Goal: Task Accomplishment & Management: Manage account settings

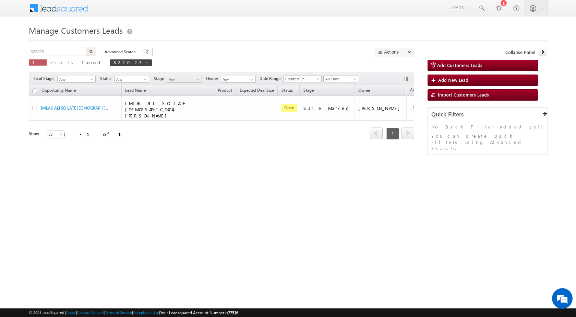
drag, startPoint x: 57, startPoint y: 56, endPoint x: 12, endPoint y: 56, distance: 44.9
click at [12, 56] on body "Menu [PERSON_NAME] sitar a7@ks erve." at bounding box center [288, 97] width 576 height 195
paste input "215"
type input "822215"
click at [93, 52] on button "button" at bounding box center [90, 52] width 9 height 8
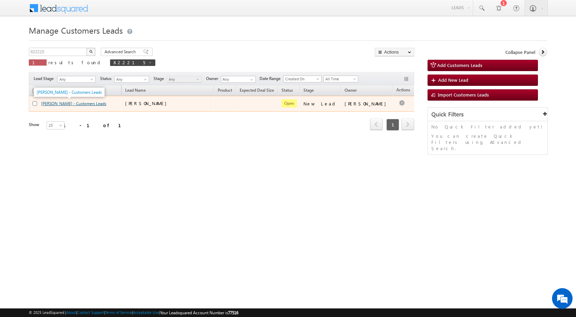
click at [77, 104] on link "[PERSON_NAME] - Customers Leads" at bounding box center [73, 103] width 65 height 5
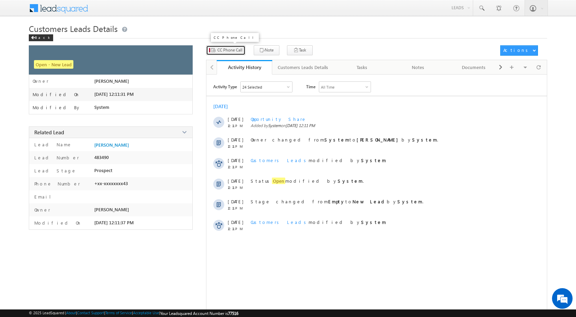
click at [232, 52] on span "CC Phone Call" at bounding box center [229, 50] width 25 height 6
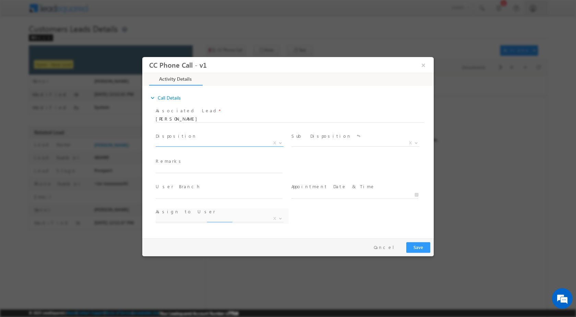
click at [277, 143] on span at bounding box center [280, 142] width 7 height 9
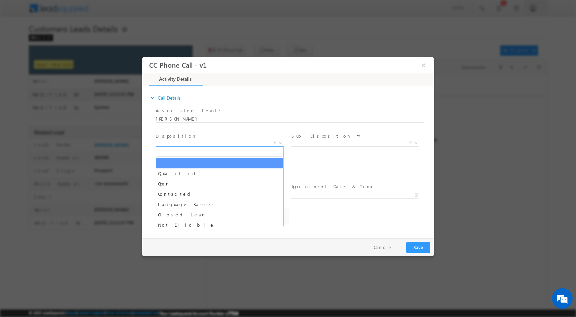
select select "adesh.kumar1@sgrlimited.in"
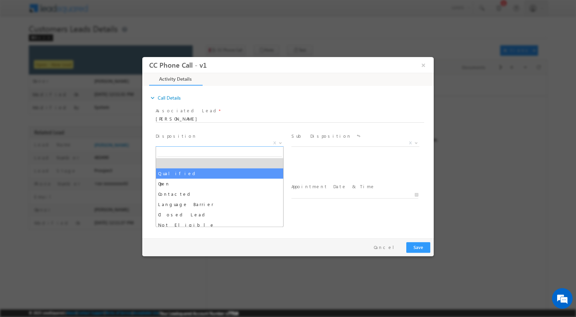
select select "Qualified"
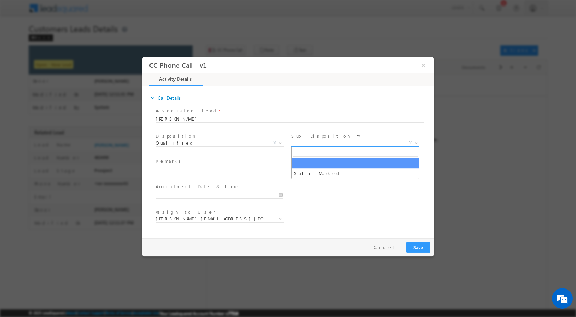
click at [414, 143] on span at bounding box center [415, 142] width 7 height 9
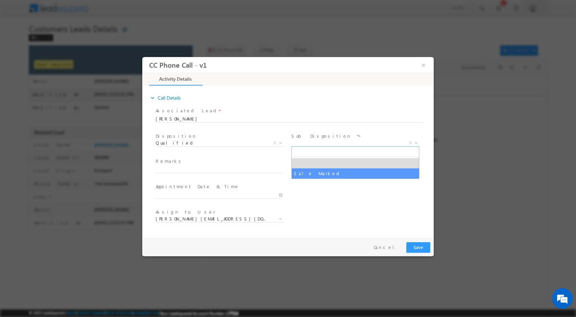
select select "Sale Marked"
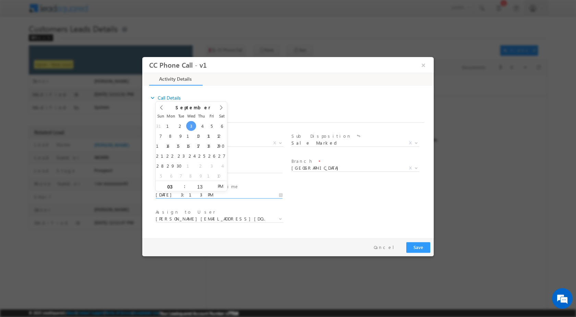
click at [281, 195] on input "09/03/2025 3:13 PM" at bounding box center [219, 194] width 127 height 7
type input "09/04/2025 3:13 PM"
type input "12"
type input "09/04/2025 12:13 PM"
click at [197, 187] on input "13" at bounding box center [200, 186] width 28 height 4
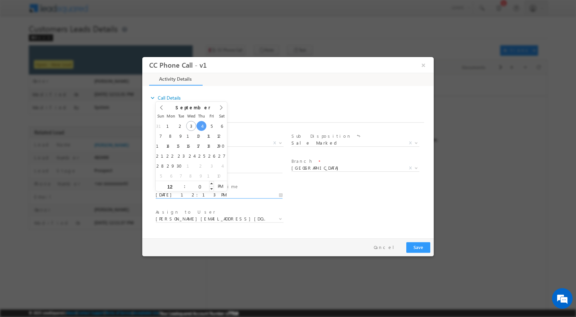
type input "00"
type input "09/04/2025 12:00 PM"
click at [317, 207] on div "Assign to User * adesh.kumar1@sgrlimited.in akash.tyagi@sgrlimited.in ashish.ch…" at bounding box center [294, 219] width 280 height 25
click at [169, 170] on input "text" at bounding box center [219, 169] width 127 height 7
paste input "03/09-Customer Name is MOHAMMAD KHURSID customer Ages is 40 yrs Loan Type is Pl…"
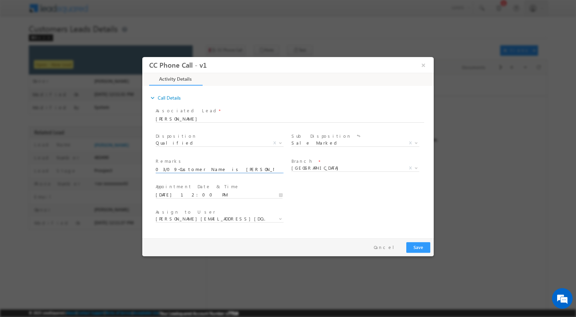
scroll to position [0, 304]
type input "03/09-Customer Name is MOHAMMAD KHURSID customer Ages is 40 yrs Loan Type is Pl…"
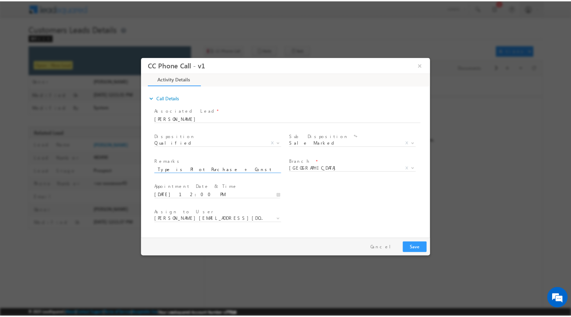
scroll to position [0, 0]
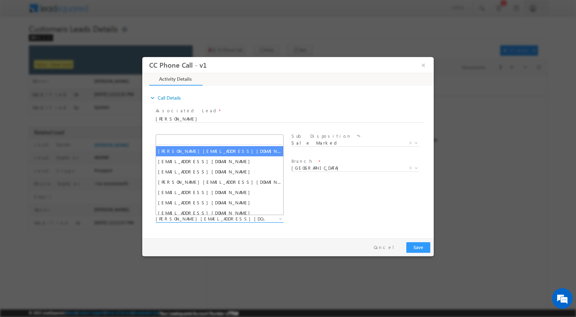
click at [278, 217] on span at bounding box center [280, 218] width 7 height 9
type input "rohit.kumar1@sgrlimited.in"
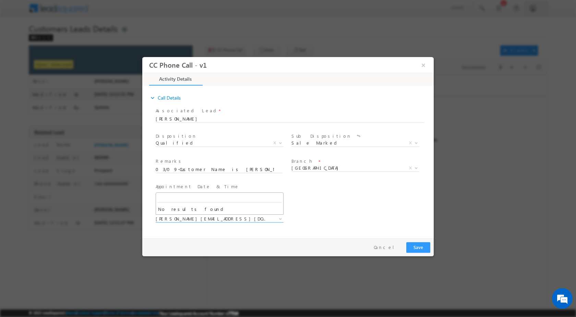
drag, startPoint x: 259, startPoint y: 232, endPoint x: 316, endPoint y: 232, distance: 57.3
click at [259, 232] on div "expand_more Call Details Associated Lead * MOHAMMAD KHURSID MOHAMMAD KHURSID Yes" at bounding box center [290, 160] width 288 height 148
click at [421, 248] on button "Save" at bounding box center [419, 247] width 24 height 11
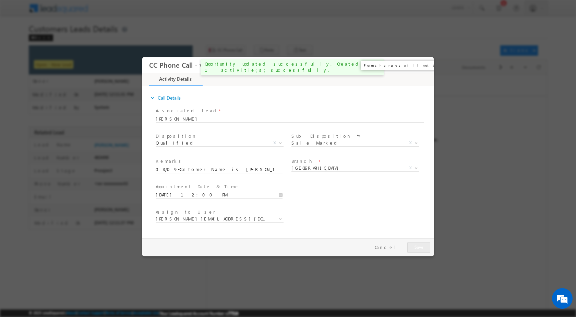
click at [422, 60] on button "×" at bounding box center [424, 64] width 12 height 13
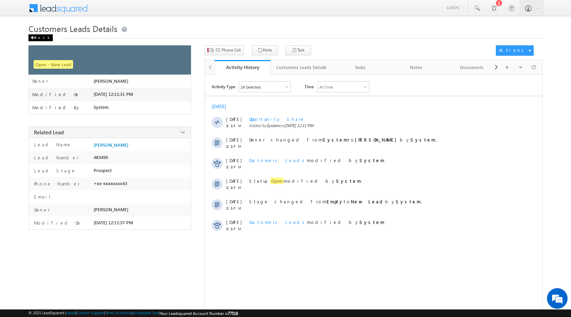
click at [41, 36] on div "Back" at bounding box center [40, 37] width 24 height 7
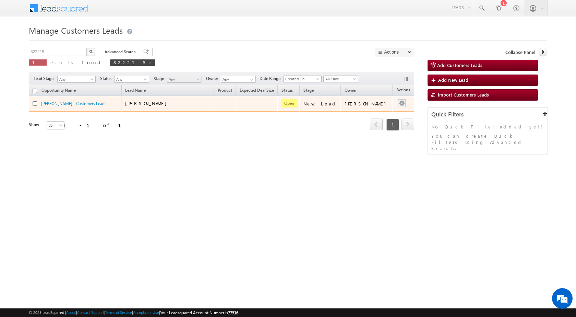
click at [397, 107] on div at bounding box center [402, 103] width 11 height 9
click at [382, 107] on ul "Edit Change Owner Change Stage Add Activity Add Task Delete" at bounding box center [388, 132] width 35 height 53
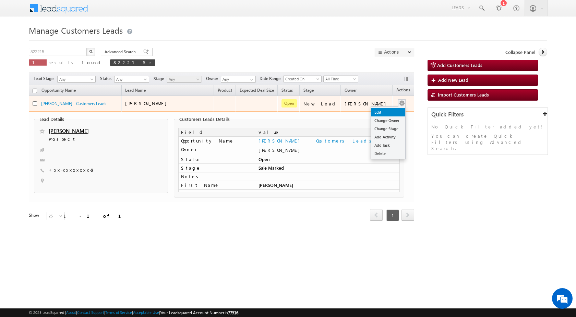
click at [380, 110] on link "Edit" at bounding box center [388, 112] width 34 height 8
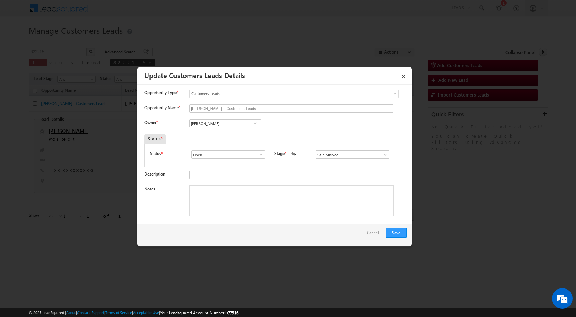
click at [255, 122] on span at bounding box center [255, 122] width 7 height 5
paste input "rohit.kumar1@sgrlimited.in"
click at [206, 136] on span "rohit.kumar1@sgrlimited.in" at bounding box center [223, 136] width 62 height 5
type input "Rohit Kumar"
click at [240, 207] on textarea "Notes" at bounding box center [291, 200] width 204 height 31
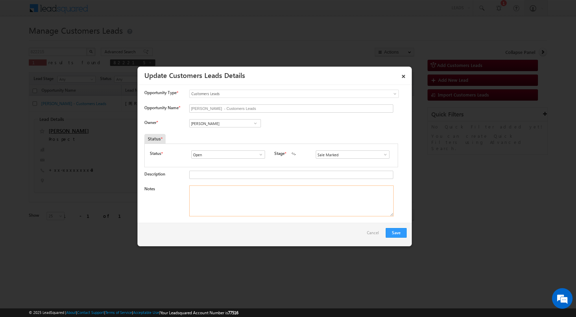
paste textarea "03/09-Customer Name is MOHAMMAD KHURSID customer Ages is 40 yrs Loan Type is Pl…"
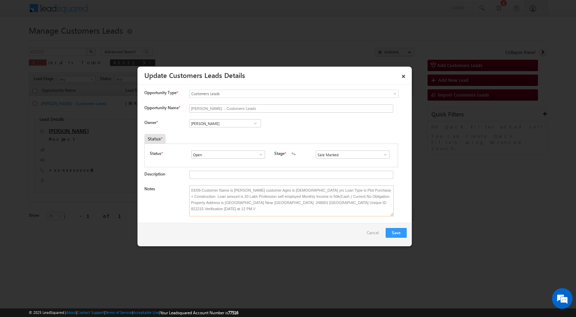
scroll to position [1, 0]
type textarea "03/09-Customer Name is MOHAMMAD KHURSID customer Ages is 40 yrs Loan Type is Pl…"
click at [396, 233] on button "Save" at bounding box center [396, 233] width 21 height 10
